Goal: Information Seeking & Learning: Check status

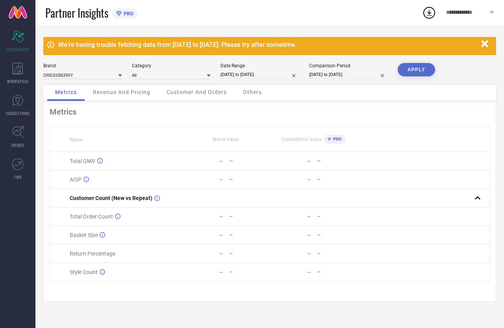
click at [199, 95] on span "Customer And Orders" at bounding box center [197, 92] width 60 height 6
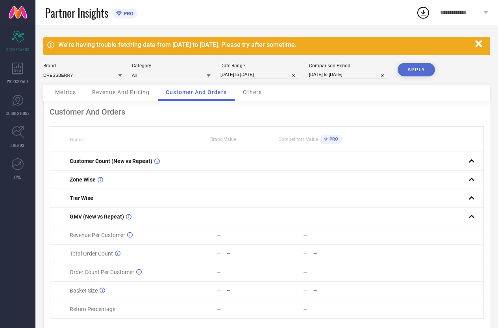
click at [122, 96] on div "Revenue And Pricing" at bounding box center [120, 93] width 73 height 16
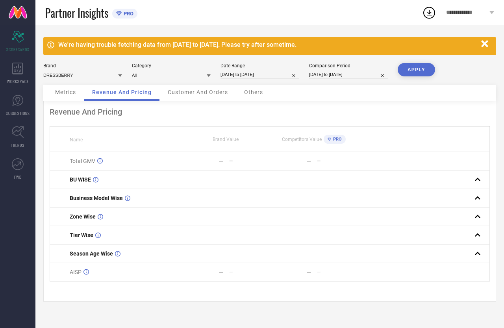
click at [69, 96] on div "Metrics" at bounding box center [65, 93] width 37 height 16
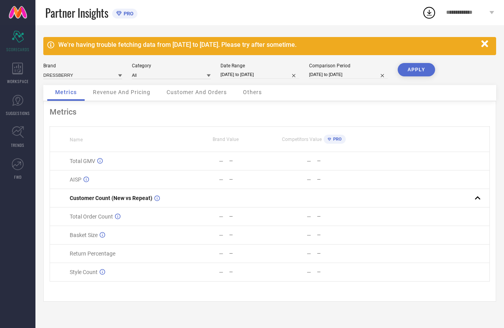
click at [119, 76] on icon at bounding box center [120, 76] width 4 height 4
click at [90, 101] on div "ETC" at bounding box center [82, 99] width 79 height 13
type input "All"
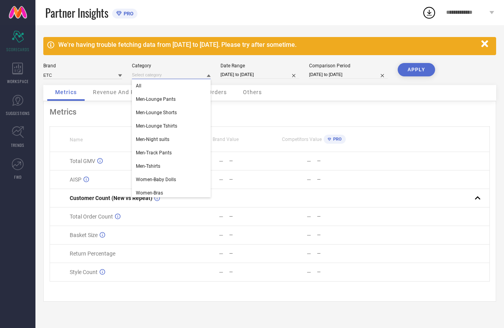
click at [137, 78] on input at bounding box center [171, 75] width 79 height 8
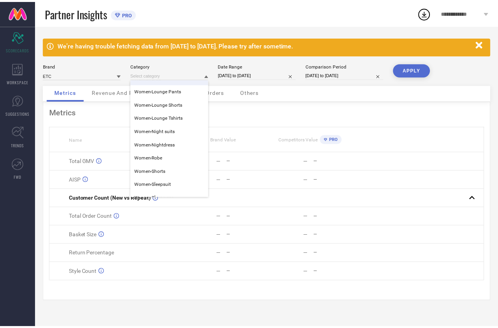
scroll to position [126, 0]
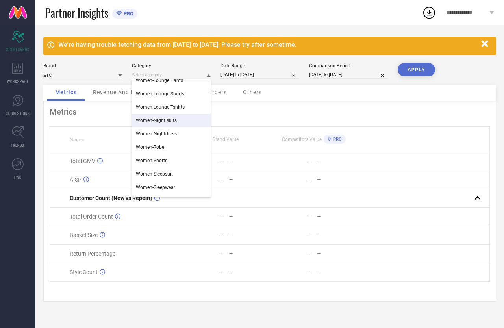
click at [172, 117] on div "Women-Night suits" at bounding box center [171, 120] width 79 height 13
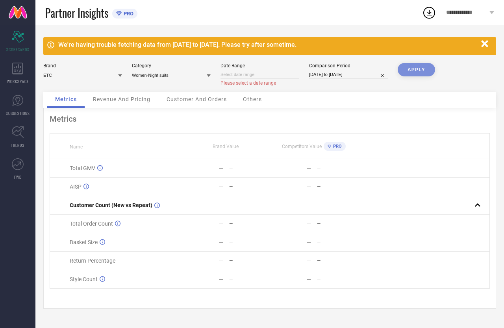
select select "8"
select select "2025"
select select "9"
select select "2025"
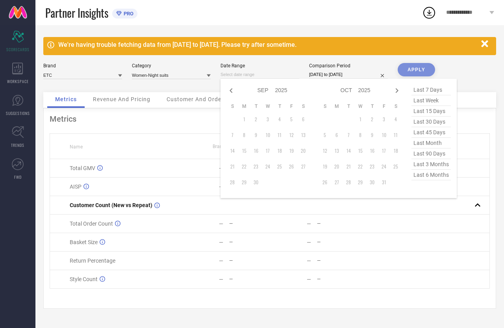
click at [259, 75] on input at bounding box center [260, 74] width 79 height 8
click at [228, 90] on icon at bounding box center [230, 90] width 9 height 9
select select "7"
select select "2025"
select select "8"
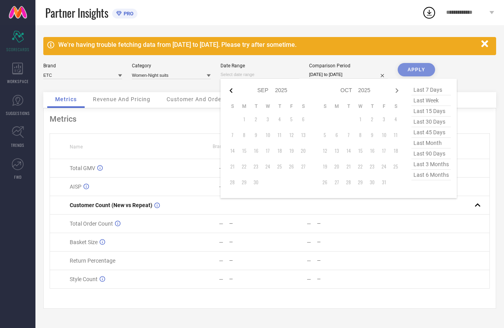
select select "2025"
click at [291, 120] on td "1" at bounding box center [292, 119] width 12 height 12
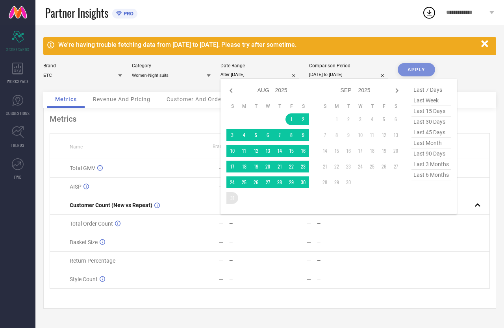
type input "[DATE] to [DATE]"
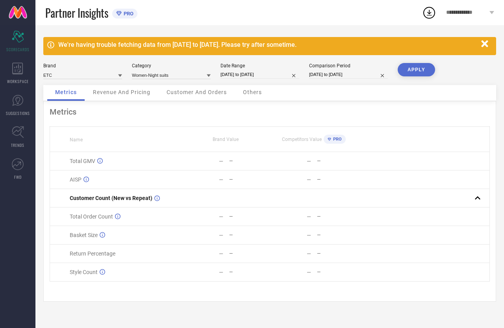
select select "7"
select select "2024"
select select "8"
select select "2024"
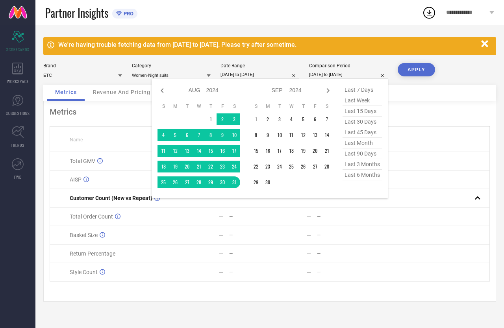
click at [369, 77] on input "[DATE] to [DATE]" at bounding box center [348, 74] width 79 height 8
click at [165, 90] on icon at bounding box center [162, 90] width 9 height 9
select select "6"
select select "2024"
select select "7"
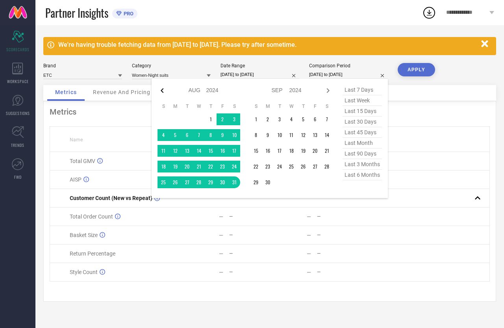
select select "2024"
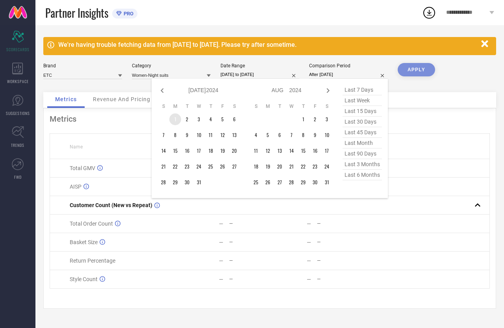
click at [179, 118] on td "1" at bounding box center [175, 119] width 12 height 12
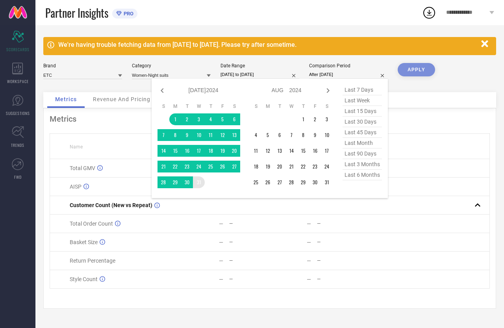
type input "[DATE] to [DATE]"
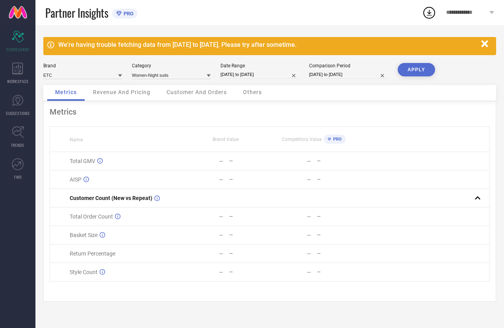
click at [423, 70] on button "APPLY" at bounding box center [416, 69] width 37 height 13
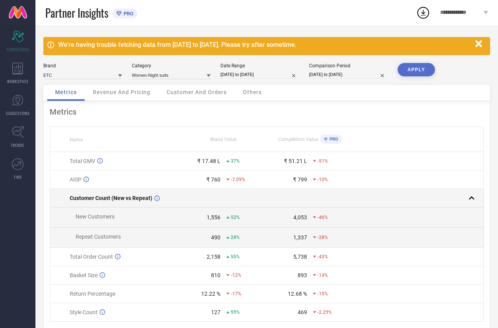
scroll to position [30, 0]
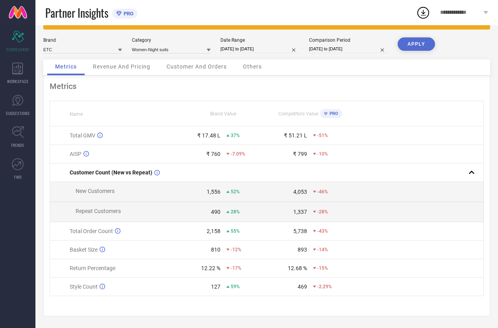
click at [125, 63] on span "Revenue And Pricing" at bounding box center [122, 66] width 58 height 6
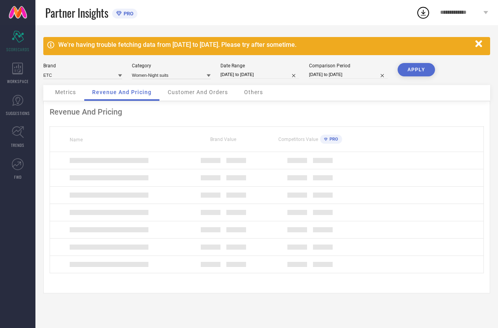
scroll to position [0, 0]
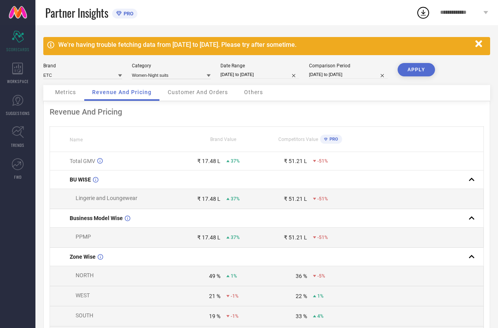
click at [206, 95] on span "Customer And Orders" at bounding box center [198, 92] width 60 height 6
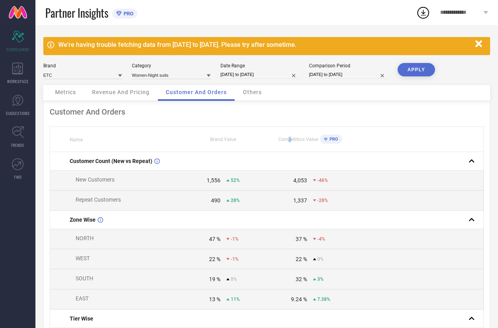
click at [291, 140] on span "Competitors Value" at bounding box center [298, 140] width 40 height 6
click at [251, 86] on div "Others" at bounding box center [252, 93] width 35 height 16
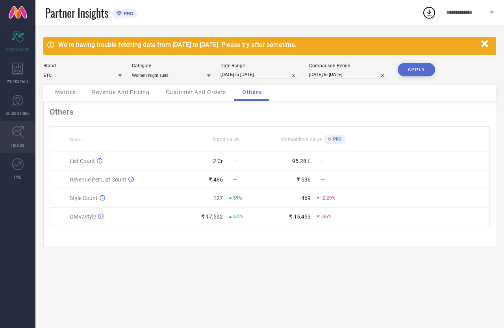
click at [12, 137] on icon at bounding box center [18, 132] width 12 height 12
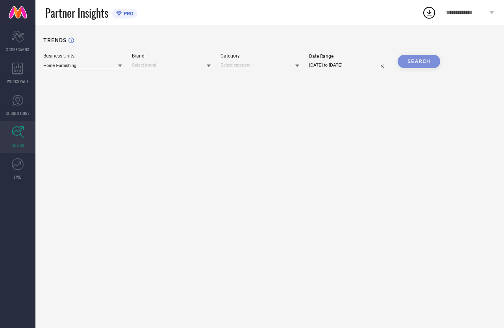
click at [95, 67] on input at bounding box center [82, 65] width 79 height 8
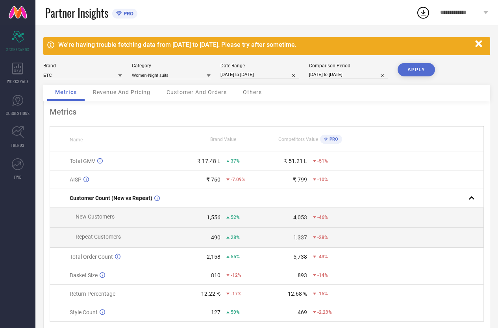
click at [479, 44] on icon "button" at bounding box center [478, 43] width 7 height 7
click at [481, 41] on icon "button" at bounding box center [478, 43] width 7 height 7
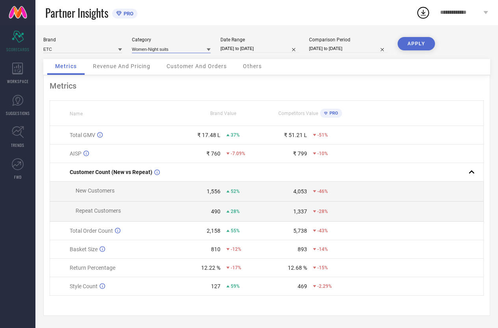
click at [153, 46] on input at bounding box center [171, 49] width 79 height 8
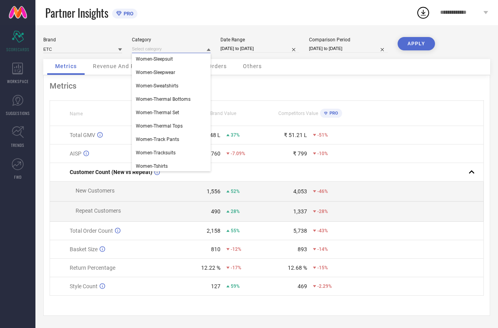
scroll to position [217, 0]
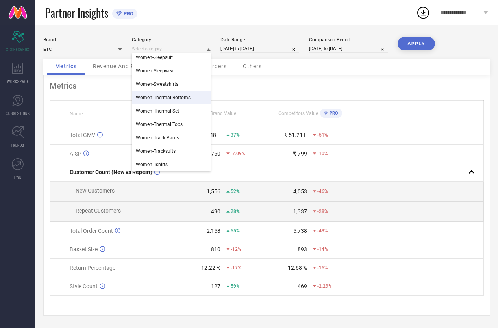
click at [101, 85] on div "Metrics" at bounding box center [267, 85] width 434 height 9
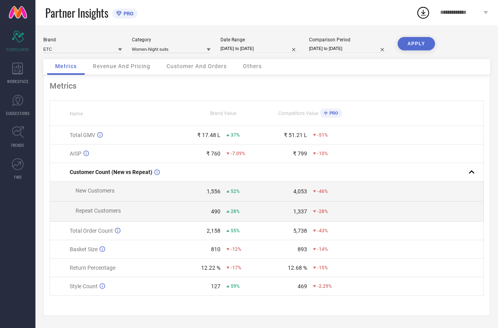
click at [215, 67] on span "Customer And Orders" at bounding box center [197, 66] width 60 height 6
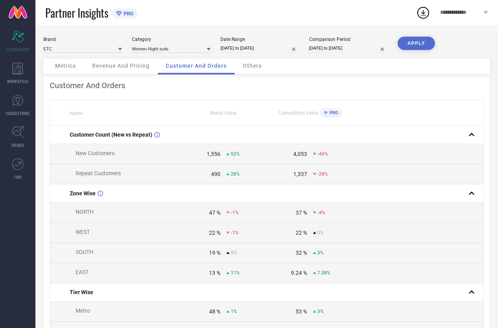
scroll to position [0, 0]
click at [4, 65] on div "WORKSPACE" at bounding box center [17, 74] width 35 height 32
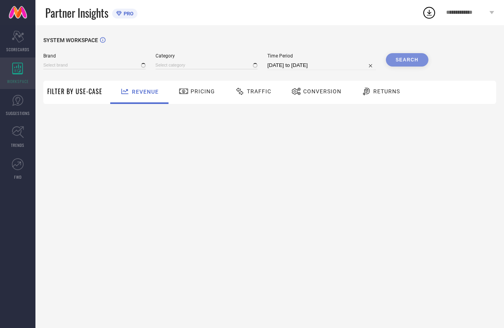
type input "DRESSBERRY"
type input "All"
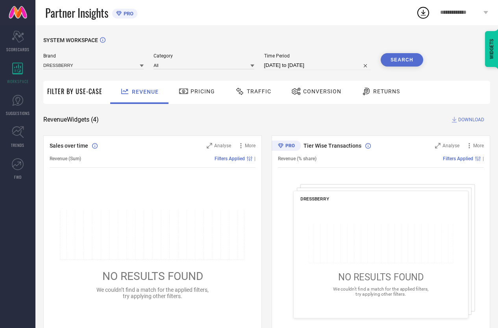
click at [384, 91] on span "Returns" at bounding box center [386, 91] width 27 height 6
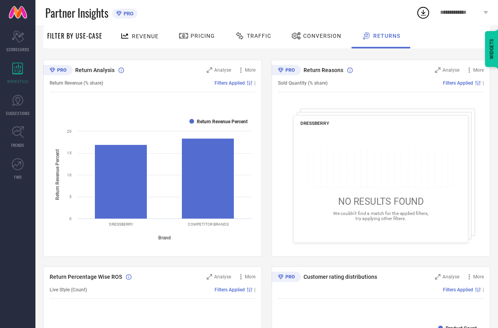
scroll to position [79, 0]
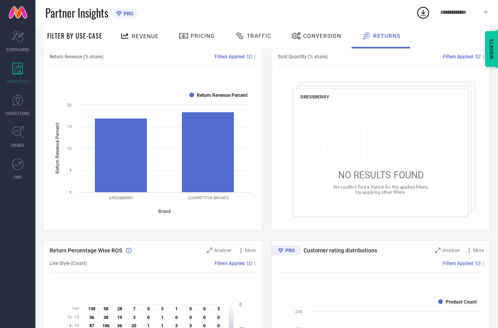
scroll to position [39, 0]
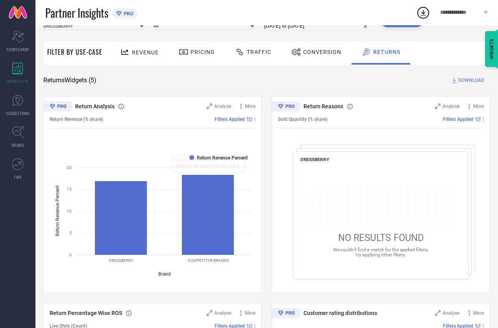
click at [341, 224] on div "NO RESULTS FOUND We couldn’t find a match for the applied filters, try applying…" at bounding box center [380, 221] width 161 height 73
click at [241, 109] on icon at bounding box center [241, 106] width 8 height 8
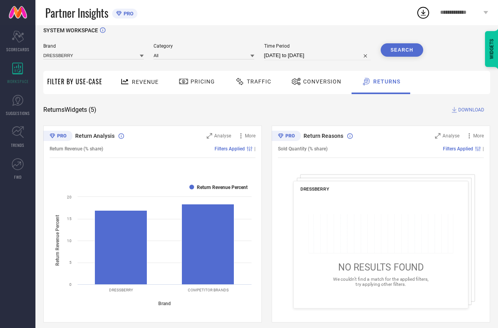
scroll to position [0, 0]
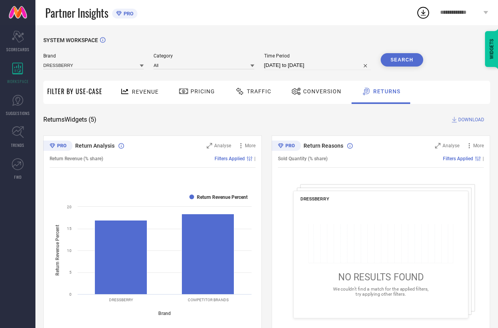
click at [257, 95] on div "Traffic" at bounding box center [253, 91] width 40 height 13
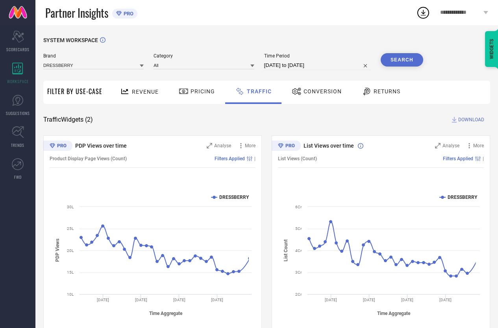
click at [196, 95] on span "Pricing" at bounding box center [203, 91] width 24 height 6
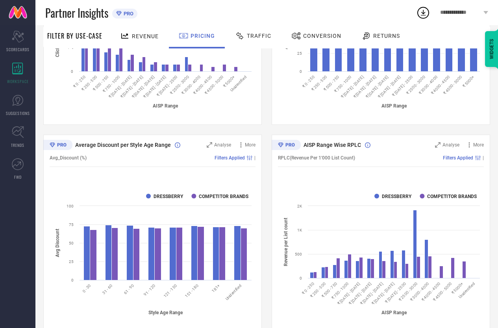
scroll to position [430, 0]
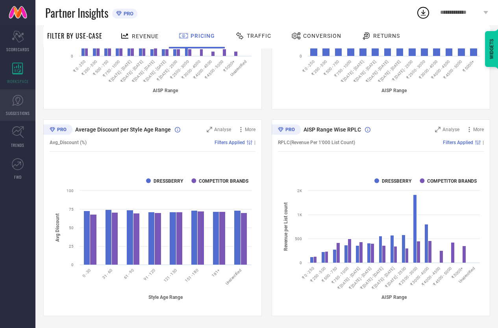
click at [18, 117] on link "SUGGESTIONS" at bounding box center [17, 105] width 35 height 32
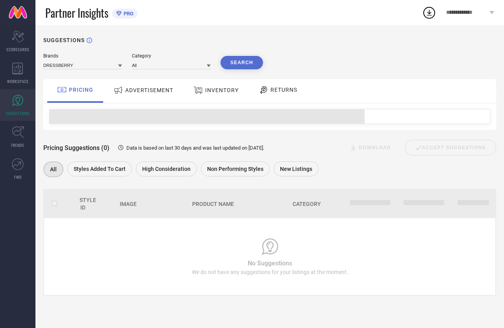
click at [220, 88] on span "INVENTORY" at bounding box center [221, 90] width 33 height 6
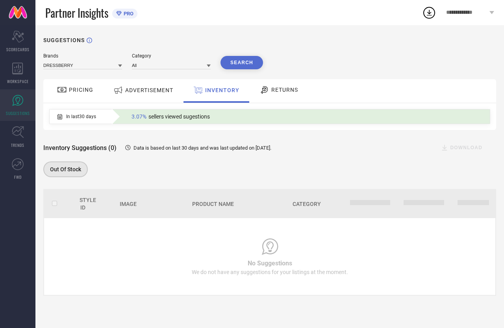
click at [150, 87] on div "ADVERTISEMENT" at bounding box center [143, 90] width 64 height 14
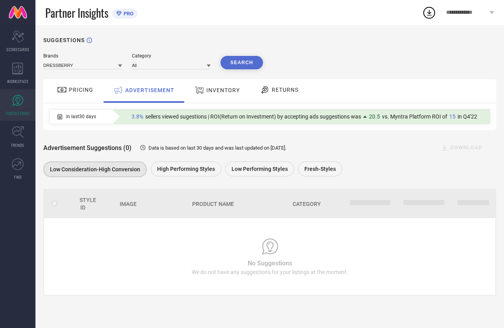
click at [272, 85] on div "RETURNS" at bounding box center [279, 89] width 43 height 13
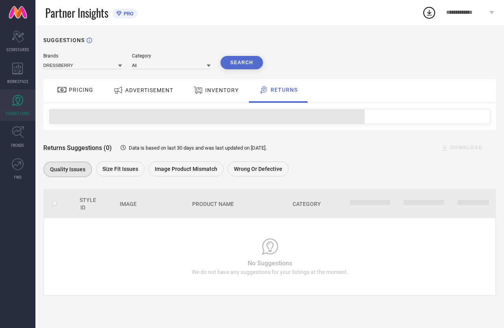
click at [68, 64] on div "DRESSBERRY" at bounding box center [82, 65] width 79 height 9
click at [68, 65] on input at bounding box center [82, 65] width 79 height 8
click at [78, 94] on div "ETC" at bounding box center [82, 89] width 79 height 13
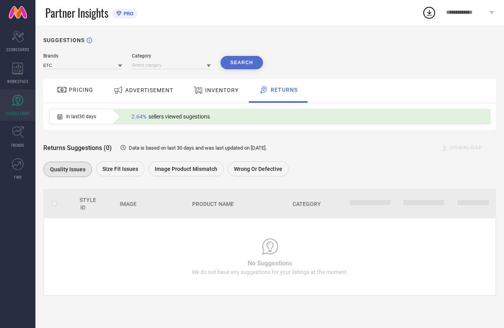
click at [209, 65] on icon at bounding box center [209, 66] width 4 height 4
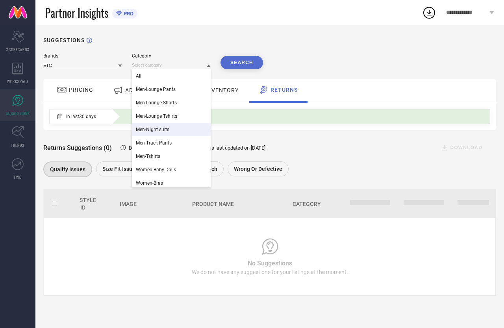
click at [181, 130] on div "Men-Night suits" at bounding box center [171, 129] width 79 height 13
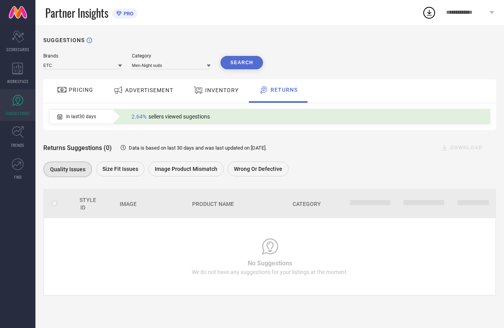
click at [243, 63] on button "Search" at bounding box center [242, 62] width 43 height 13
click at [111, 176] on div "Size fit issues" at bounding box center [120, 168] width 48 height 15
click at [98, 223] on td "No Suggestions We do not have any suggestions for your listings at the moment." at bounding box center [269, 256] width 451 height 77
click at [83, 202] on span "Style Id" at bounding box center [88, 204] width 17 height 14
click at [84, 202] on span "Style Id" at bounding box center [88, 204] width 17 height 14
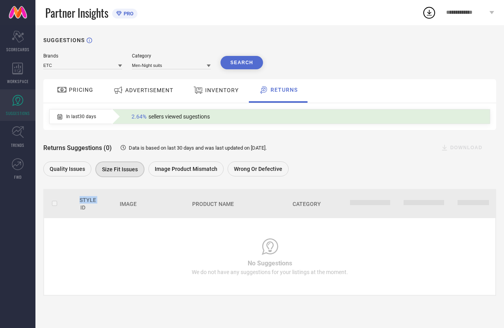
click at [85, 202] on span "Style Id" at bounding box center [88, 204] width 17 height 14
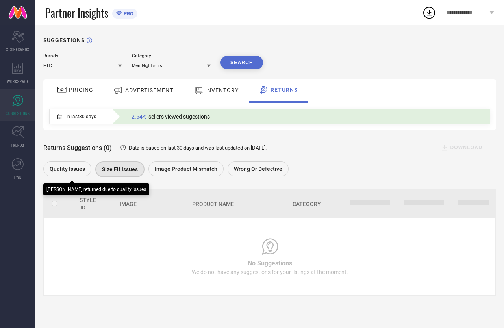
click at [55, 173] on div "Quality issues" at bounding box center [67, 168] width 48 height 15
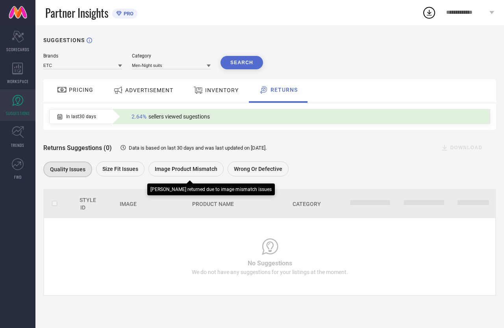
click at [153, 171] on div "Image product mismatch" at bounding box center [185, 168] width 75 height 15
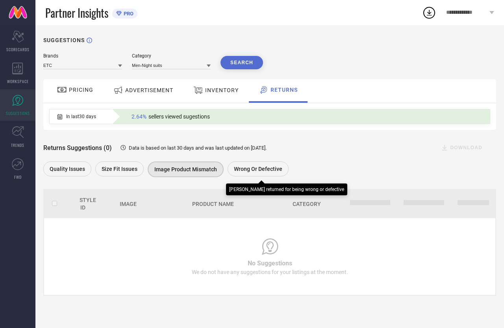
click at [252, 171] on span "Wrong or Defective" at bounding box center [258, 169] width 48 height 6
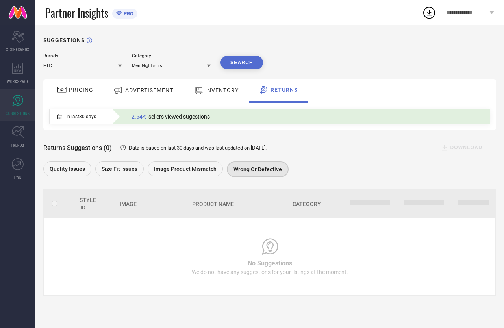
click at [91, 117] on span "In last 30 days" at bounding box center [81, 117] width 30 height 6
click at [9, 71] on div "WORKSPACE" at bounding box center [17, 74] width 35 height 32
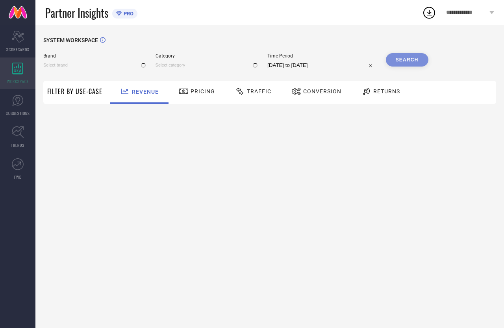
type input "DRESSBERRY"
type input "All"
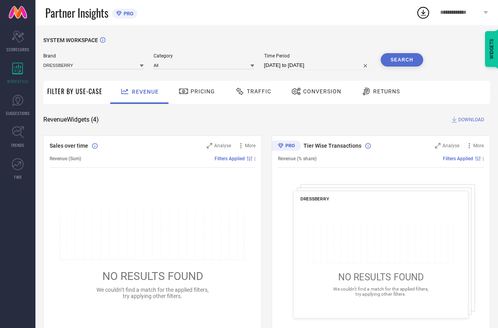
click at [389, 91] on span "Returns" at bounding box center [386, 91] width 27 height 6
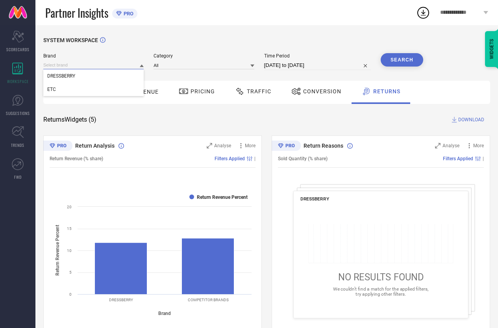
click at [112, 67] on input at bounding box center [93, 65] width 100 height 8
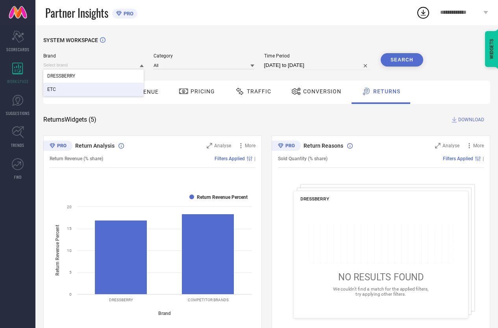
click at [101, 89] on div "ETC" at bounding box center [93, 89] width 100 height 13
click at [213, 66] on input at bounding box center [204, 65] width 100 height 8
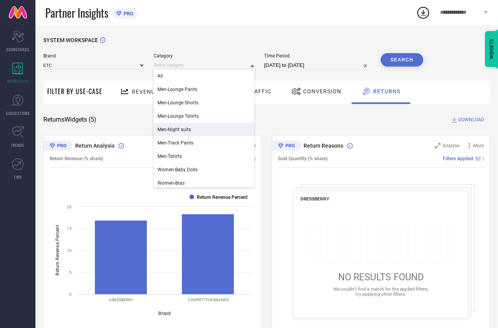
click at [204, 128] on div "Men-Night suits" at bounding box center [204, 129] width 100 height 13
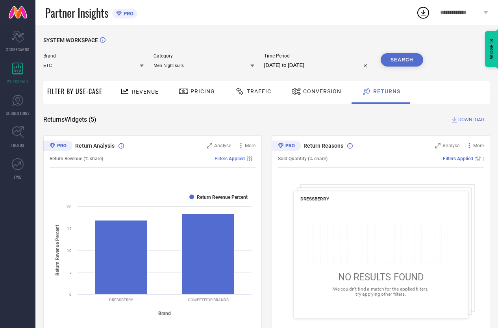
click at [396, 60] on button "Search" at bounding box center [402, 59] width 43 height 13
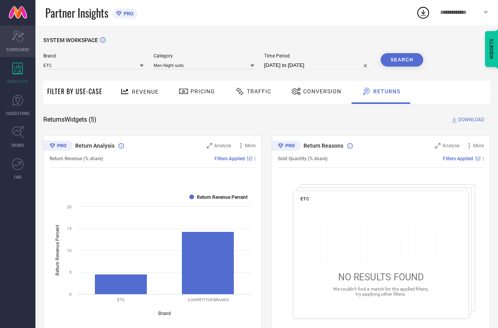
click at [13, 39] on icon at bounding box center [18, 37] width 12 height 12
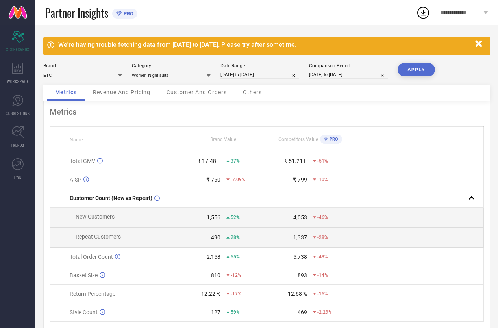
click at [479, 43] on icon "button" at bounding box center [478, 43] width 7 height 7
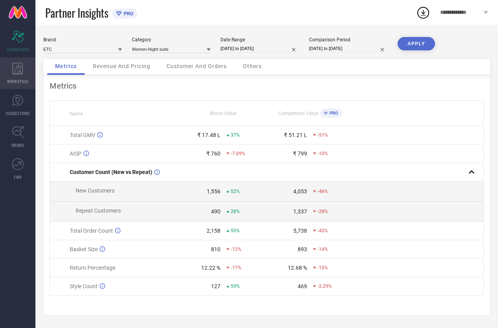
click at [16, 81] on span "WORKSPACE" at bounding box center [18, 81] width 22 height 6
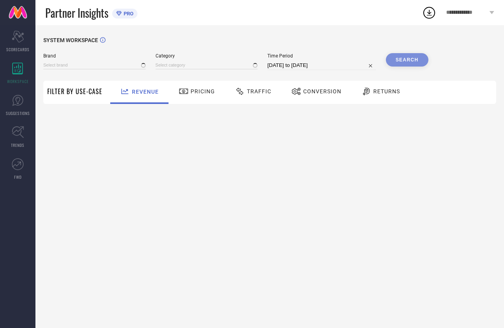
type input "DRESSBERRY"
type input "All"
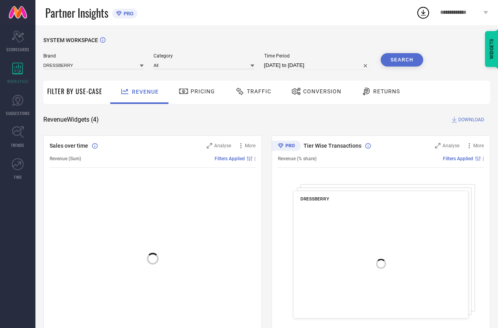
click at [183, 91] on icon at bounding box center [184, 91] width 10 height 9
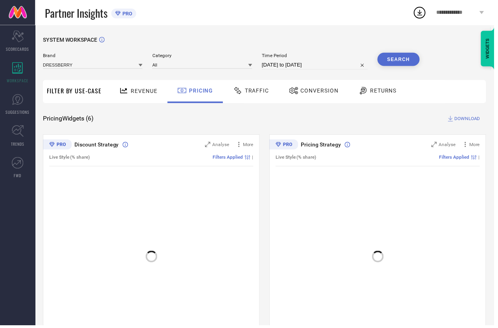
click at [248, 86] on div "Traffic" at bounding box center [253, 91] width 40 height 13
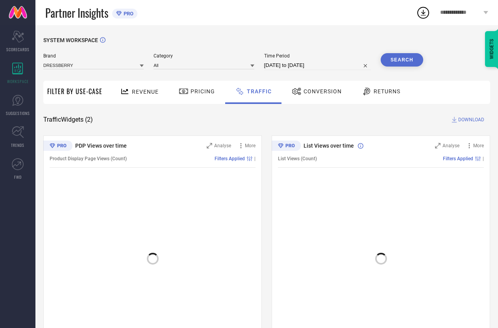
drag, startPoint x: 298, startPoint y: 88, endPoint x: 303, endPoint y: 89, distance: 4.9
click at [300, 89] on div at bounding box center [298, 91] width 12 height 9
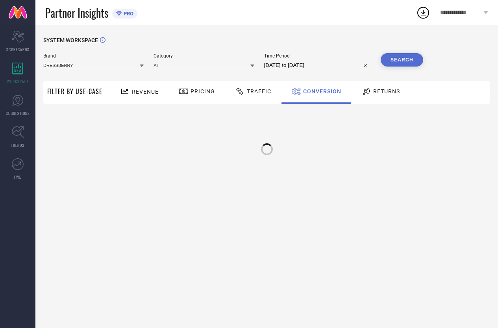
click at [369, 92] on icon at bounding box center [367, 91] width 10 height 9
